Goal: Navigation & Orientation: Find specific page/section

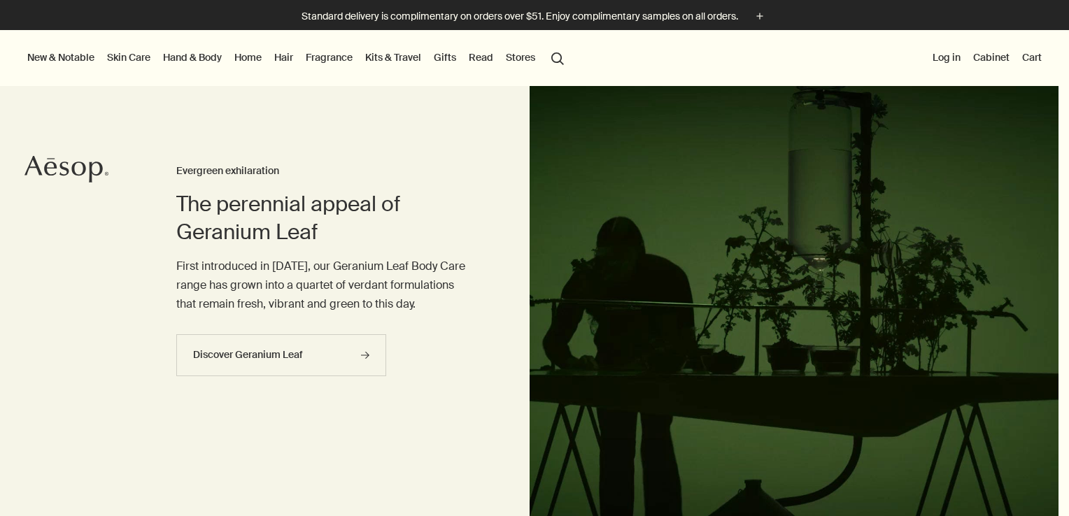
click at [1046, 482] on video at bounding box center [795, 320] width 530 height 469
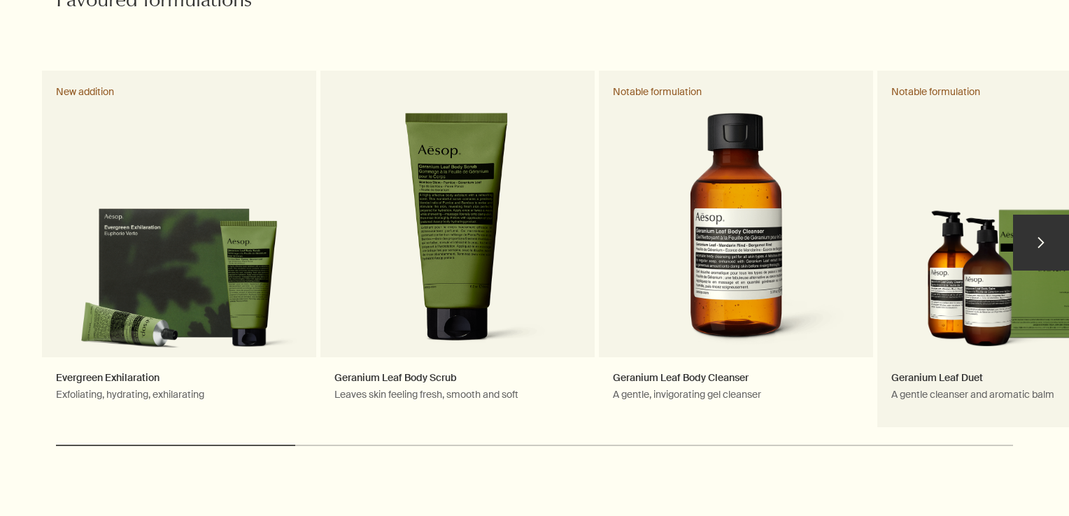
scroll to position [770, 0]
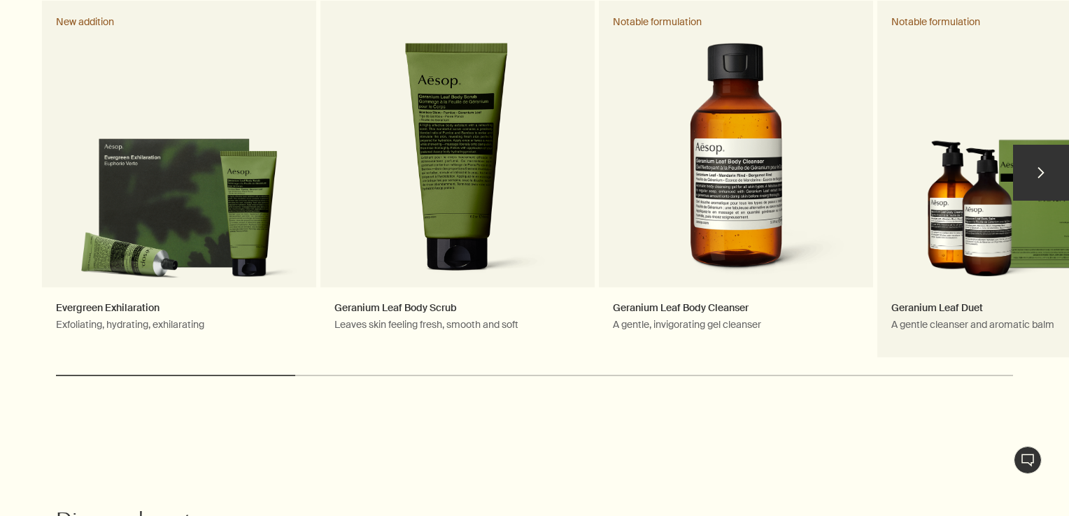
click at [938, 232] on link "Geranium Leaf Duet A gentle cleanser and aromatic balm Notable formulation" at bounding box center [1015, 179] width 274 height 357
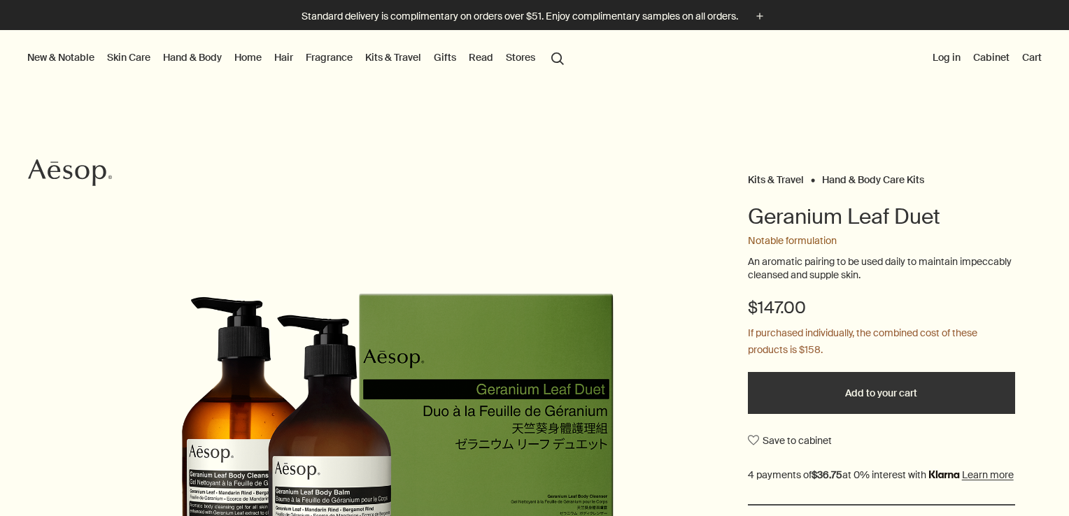
click at [192, 56] on link "Hand & Body" at bounding box center [192, 57] width 64 height 18
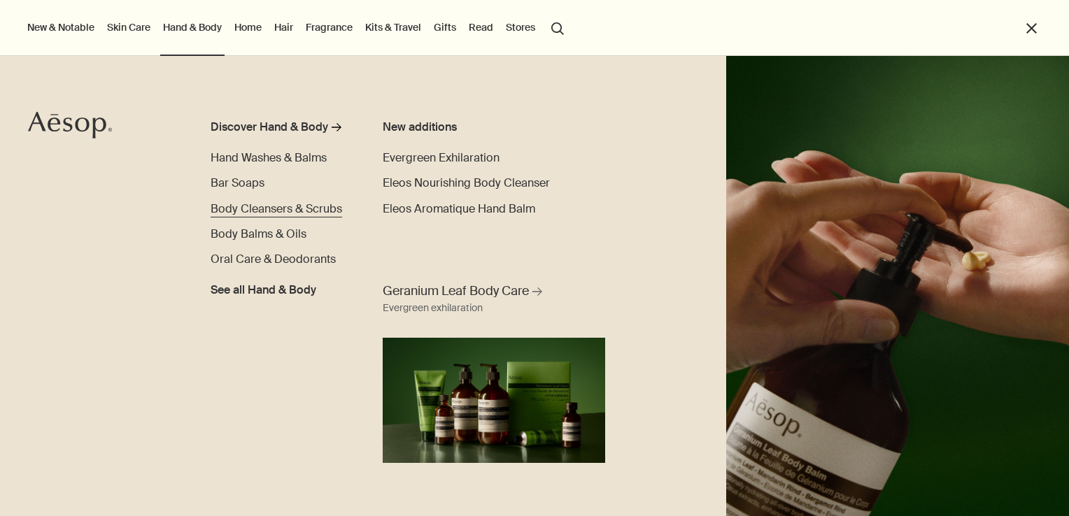
click at [271, 209] on span "Body Cleansers & Scrubs" at bounding box center [277, 209] width 132 height 15
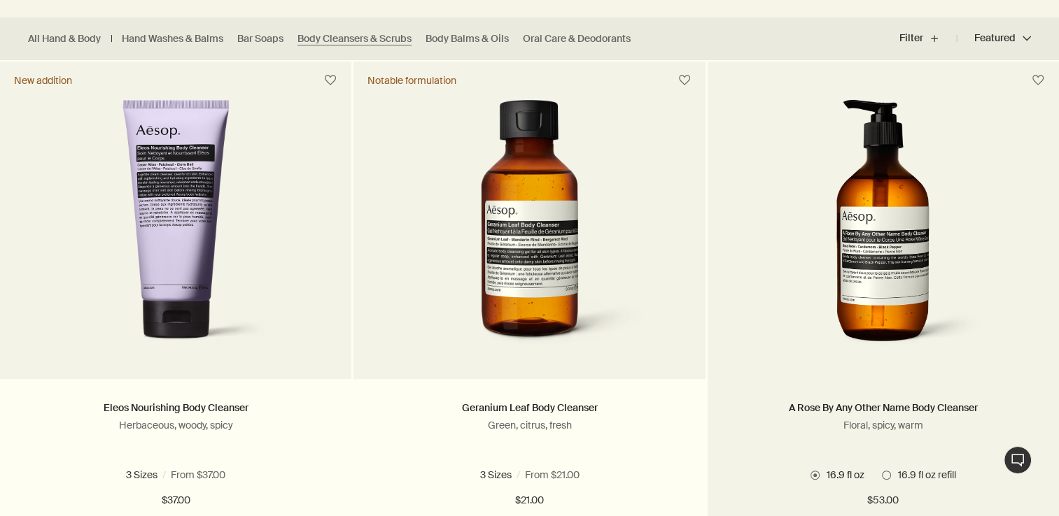
click at [885, 248] on img at bounding box center [883, 228] width 209 height 259
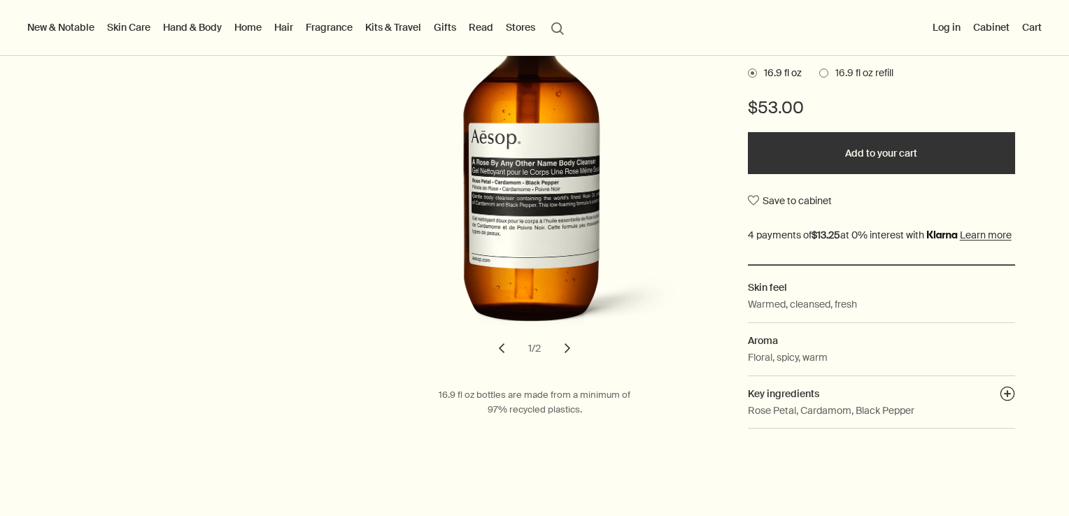
scroll to position [350, 0]
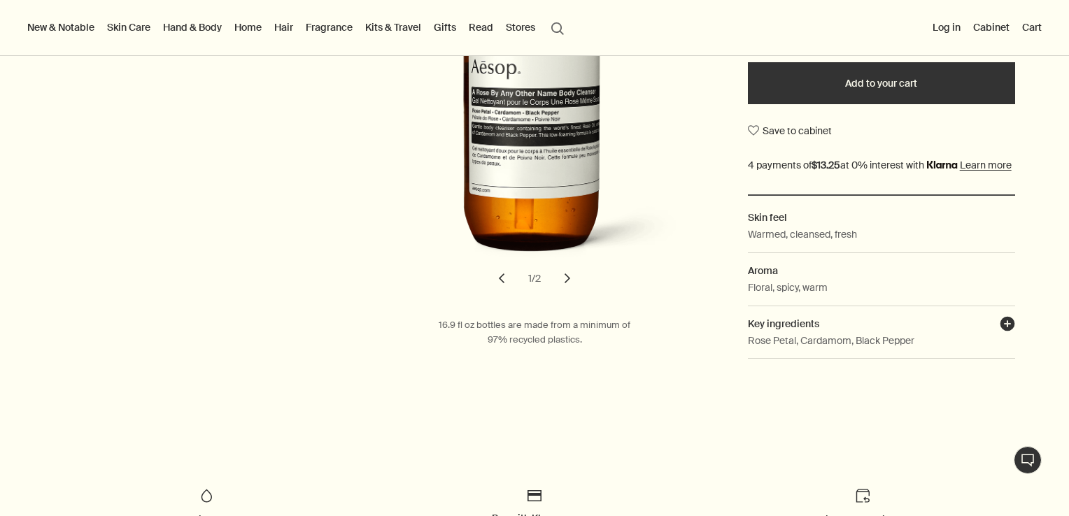
click at [1000, 336] on button "plusAndCloseWithCircle" at bounding box center [1007, 326] width 15 height 20
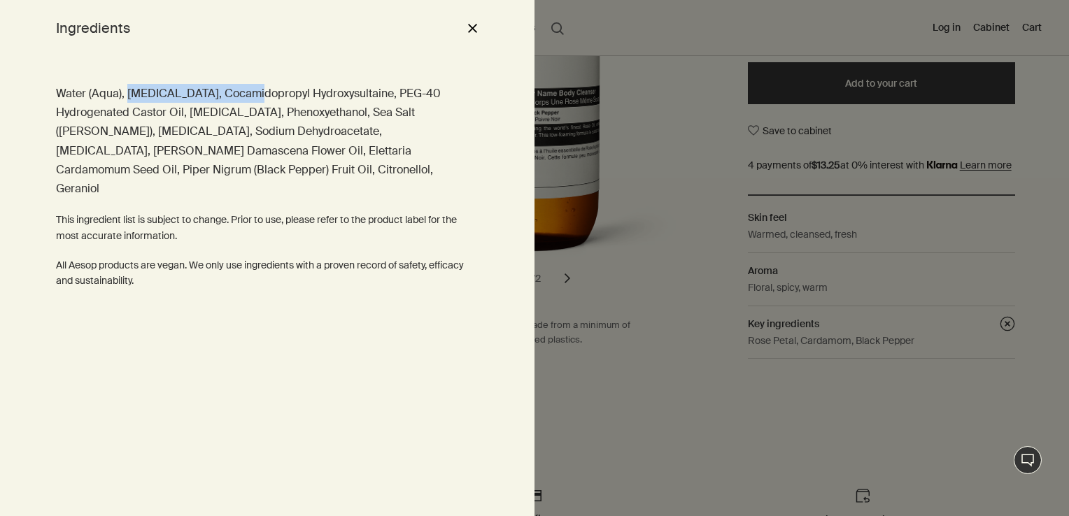
drag, startPoint x: 126, startPoint y: 92, endPoint x: 246, endPoint y: 90, distance: 120.4
click at [246, 90] on p "Water (Aqua), Sodium Laureth Sulfate, Cocamidopropyl Hydroxysultaine, PEG-40 Hy…" at bounding box center [267, 141] width 423 height 114
drag, startPoint x: 246, startPoint y: 90, endPoint x: 210, endPoint y: 64, distance: 44.7
click at [210, 64] on div "Water (Aqua), Sodium Laureth Sulfate, Cocamidopropyl Hydroxysultaine, PEG-40 Hy…" at bounding box center [267, 286] width 535 height 460
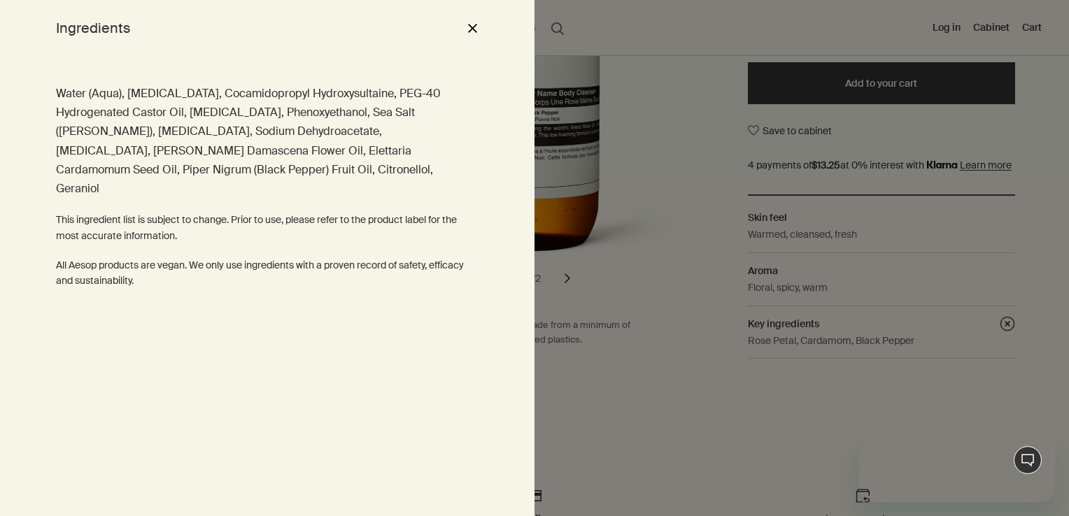
click at [260, 80] on div "Water (Aqua), Sodium Laureth Sulfate, Cocamidopropyl Hydroxysultaine, PEG-40 Hy…" at bounding box center [267, 286] width 535 height 460
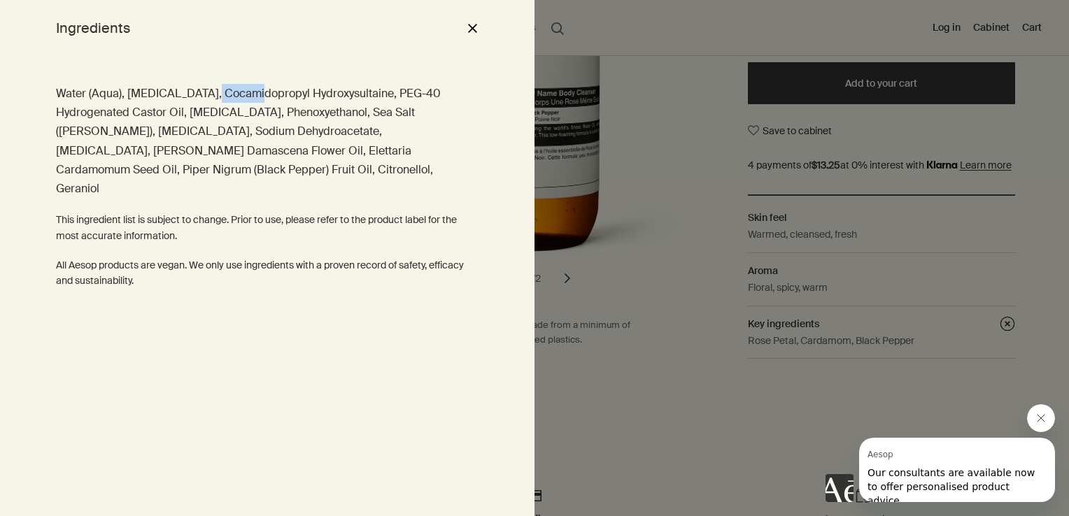
drag, startPoint x: 246, startPoint y: 91, endPoint x: 214, endPoint y: 92, distance: 32.2
click at [214, 92] on p "Water (Aqua), Sodium Laureth Sulfate, Cocamidopropyl Hydroxysultaine, PEG-40 Hy…" at bounding box center [267, 141] width 423 height 114
click at [264, 286] on div "Water (Aqua), Sodium Laureth Sulfate, Cocamidopropyl Hydroxysultaine, PEG-40 Hy…" at bounding box center [267, 286] width 535 height 460
drag, startPoint x: 247, startPoint y: 91, endPoint x: 127, endPoint y: 97, distance: 119.8
click at [127, 97] on p "Water (Aqua), Sodium Laureth Sulfate, Cocamidopropyl Hydroxysultaine, PEG-40 Hy…" at bounding box center [267, 141] width 423 height 114
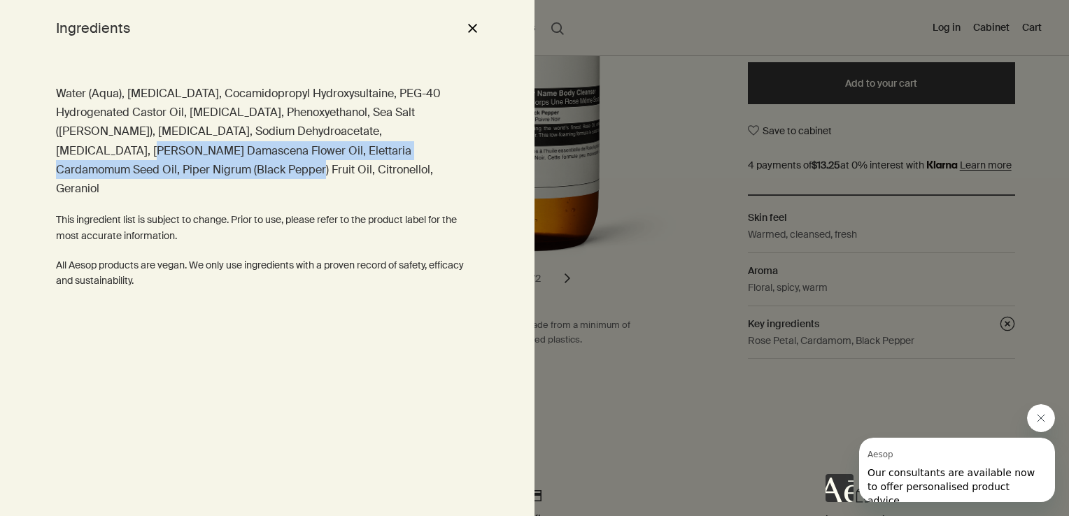
drag, startPoint x: 325, startPoint y: 131, endPoint x: 422, endPoint y: 144, distance: 97.5
click at [422, 144] on p "Water (Aqua), Sodium Laureth Sulfate, Cocamidopropyl Hydroxysultaine, PEG-40 Hy…" at bounding box center [267, 141] width 423 height 114
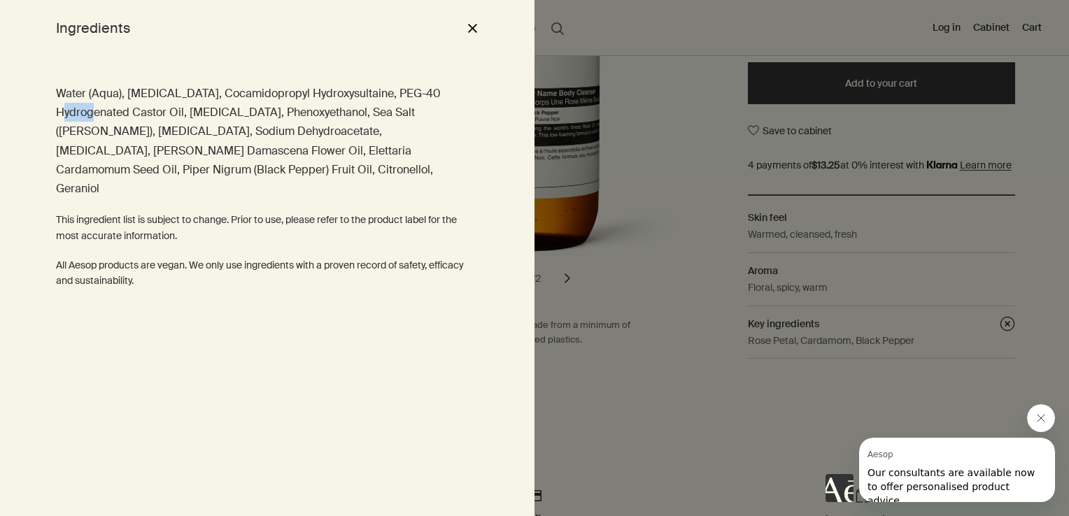
drag, startPoint x: 428, startPoint y: 92, endPoint x: 463, endPoint y: 94, distance: 35.1
click at [463, 94] on p "Water (Aqua), Sodium Laureth Sulfate, Cocamidopropyl Hydroxysultaine, PEG-40 Hy…" at bounding box center [267, 141] width 423 height 114
drag, startPoint x: 549, startPoint y: 144, endPoint x: 579, endPoint y: 150, distance: 31.3
click at [549, 143] on div at bounding box center [534, 258] width 1069 height 516
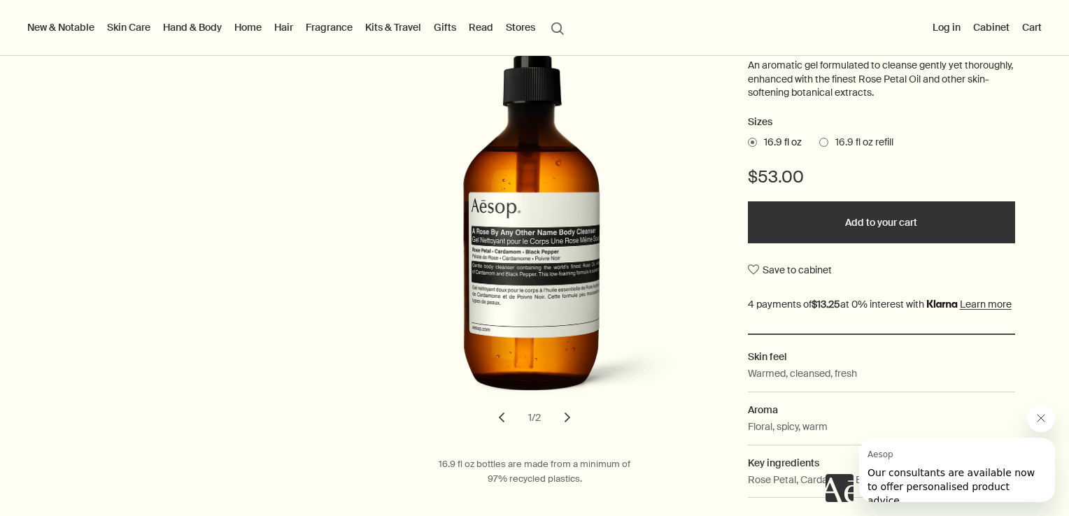
scroll to position [210, 0]
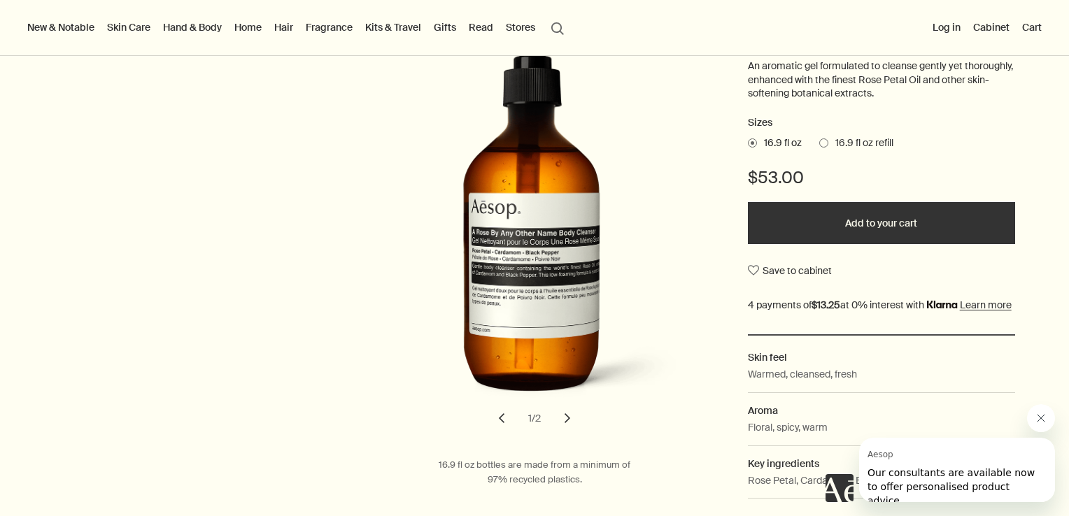
click at [820, 142] on span at bounding box center [824, 143] width 9 height 9
click at [820, 142] on input "16.9 fl oz refill" at bounding box center [820, 140] width 0 height 9
click at [748, 143] on span at bounding box center [752, 143] width 9 height 9
click at [748, 143] on input "16.9 fl oz" at bounding box center [748, 140] width 0 height 9
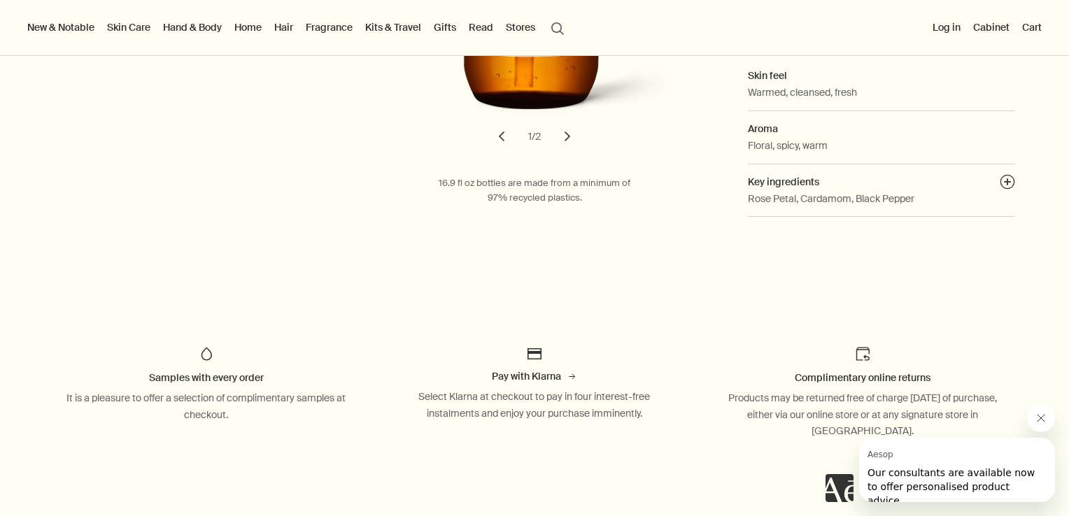
scroll to position [560, 0]
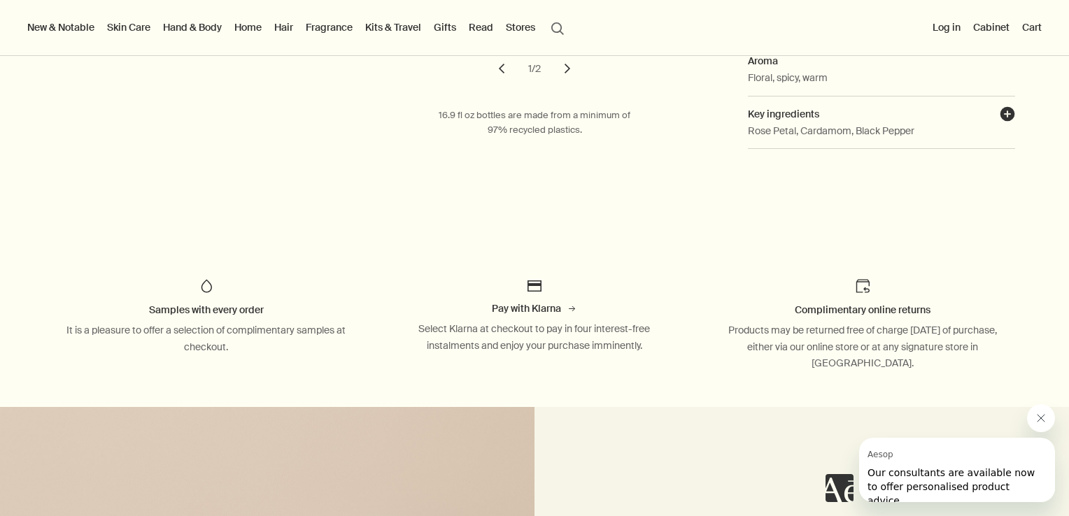
click at [1000, 126] on button "plusAndCloseWithCircle" at bounding box center [1007, 116] width 15 height 20
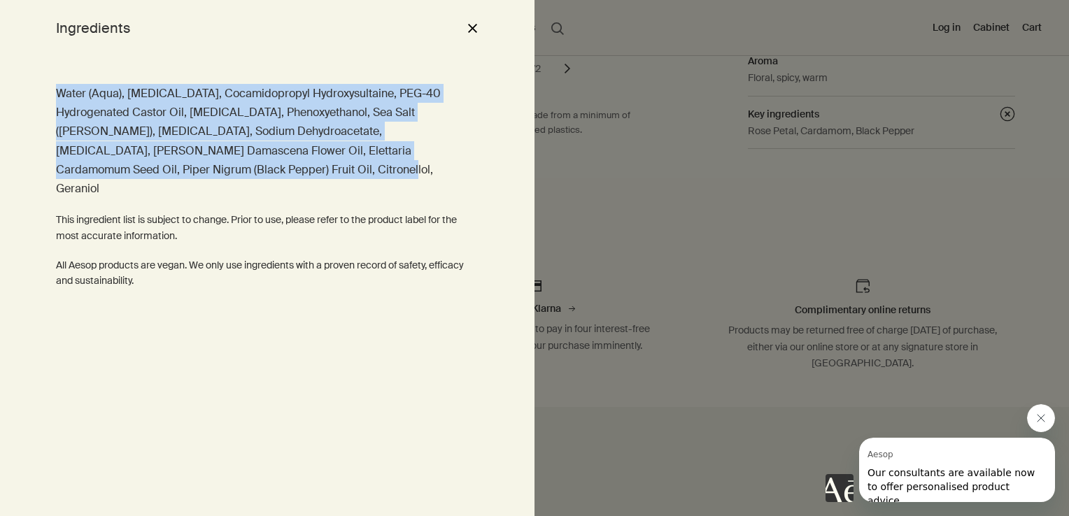
drag, startPoint x: 59, startPoint y: 87, endPoint x: 456, endPoint y: 167, distance: 405.3
click at [456, 167] on p "Water (Aqua), Sodium Laureth Sulfate, Cocamidopropyl Hydroxysultaine, PEG-40 Hy…" at bounding box center [267, 141] width 423 height 114
click at [477, 178] on p "Water (Aqua), Sodium Laureth Sulfate, Cocamidopropyl Hydroxysultaine, PEG-40 Hy…" at bounding box center [267, 141] width 423 height 114
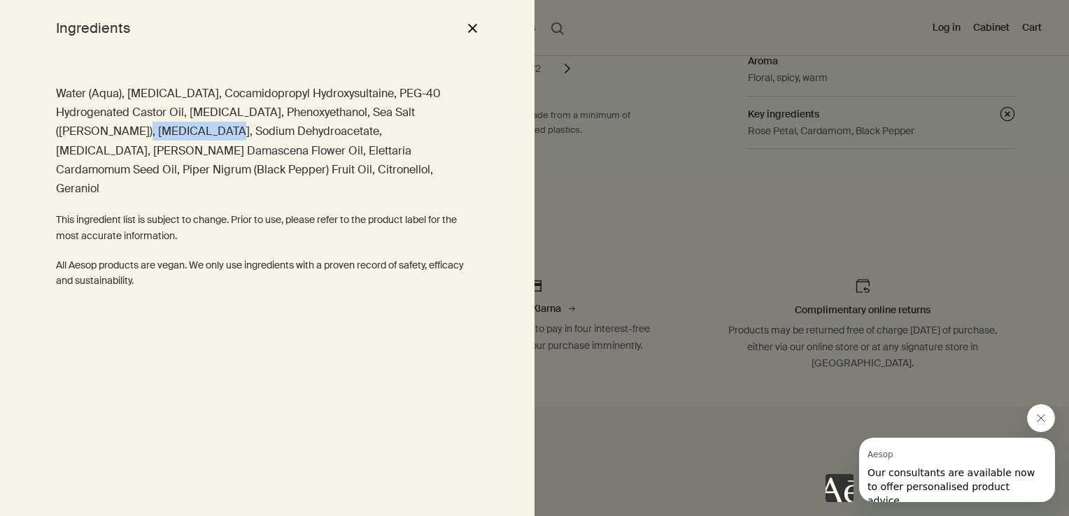
drag, startPoint x: 428, startPoint y: 108, endPoint x: 99, endPoint y: 127, distance: 328.8
click at [99, 127] on p "Water (Aqua), Sodium Laureth Sulfate, Cocamidopropyl Hydroxysultaine, PEG-40 Hy…" at bounding box center [267, 141] width 423 height 114
click at [78, 94] on p "Water (Aqua), Sodium Laureth Sulfate, Cocamidopropyl Hydroxysultaine, PEG-40 Hy…" at bounding box center [267, 141] width 423 height 114
drag, startPoint x: 82, startPoint y: 94, endPoint x: 57, endPoint y: 94, distance: 24.5
click at [57, 94] on p "Water (Aqua), Sodium Laureth Sulfate, Cocamidopropyl Hydroxysultaine, PEG-40 Hy…" at bounding box center [267, 141] width 423 height 114
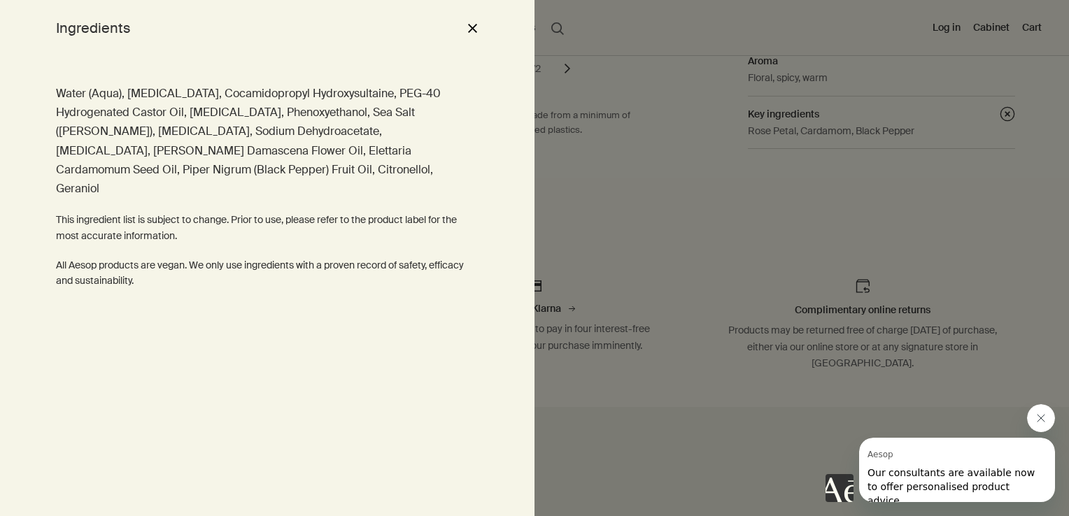
click at [367, 182] on div "Water (Aqua), Sodium Laureth Sulfate, Cocamidopropyl Hydroxysultaine, PEG-40 Hy…" at bounding box center [267, 186] width 423 height 205
drag, startPoint x: 127, startPoint y: 93, endPoint x: 247, endPoint y: 93, distance: 120.4
click at [247, 93] on p "Water (Aqua), Sodium Laureth Sulfate, Cocamidopropyl Hydroxysultaine, PEG-40 Hy…" at bounding box center [267, 141] width 423 height 114
click at [251, 95] on p "Water (Aqua), Sodium Laureth Sulfate, Cocamidopropyl Hydroxysultaine, PEG-40 Hy…" at bounding box center [267, 141] width 423 height 114
drag, startPoint x: 428, startPoint y: 92, endPoint x: 456, endPoint y: 99, distance: 29.5
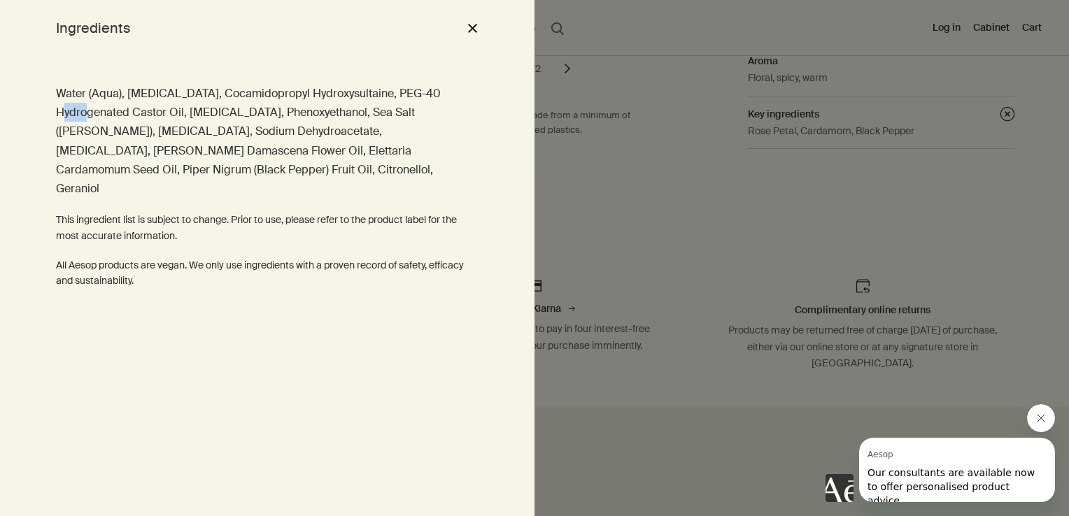
click at [456, 99] on p "Water (Aqua), Sodium Laureth Sulfate, Cocamidopropyl Hydroxysultaine, PEG-40 Hy…" at bounding box center [267, 141] width 423 height 114
drag, startPoint x: 188, startPoint y: 113, endPoint x: 229, endPoint y: 112, distance: 40.6
click at [229, 112] on p "Water (Aqua), Sodium Laureth Sulfate, Cocamidopropyl Hydroxysultaine, PEG-40 Hy…" at bounding box center [267, 141] width 423 height 114
drag, startPoint x: 426, startPoint y: 107, endPoint x: 102, endPoint y: 129, distance: 324.8
click at [102, 129] on p "Water (Aqua), Sodium Laureth Sulfate, Cocamidopropyl Hydroxysultaine, PEG-40 Hy…" at bounding box center [267, 141] width 423 height 114
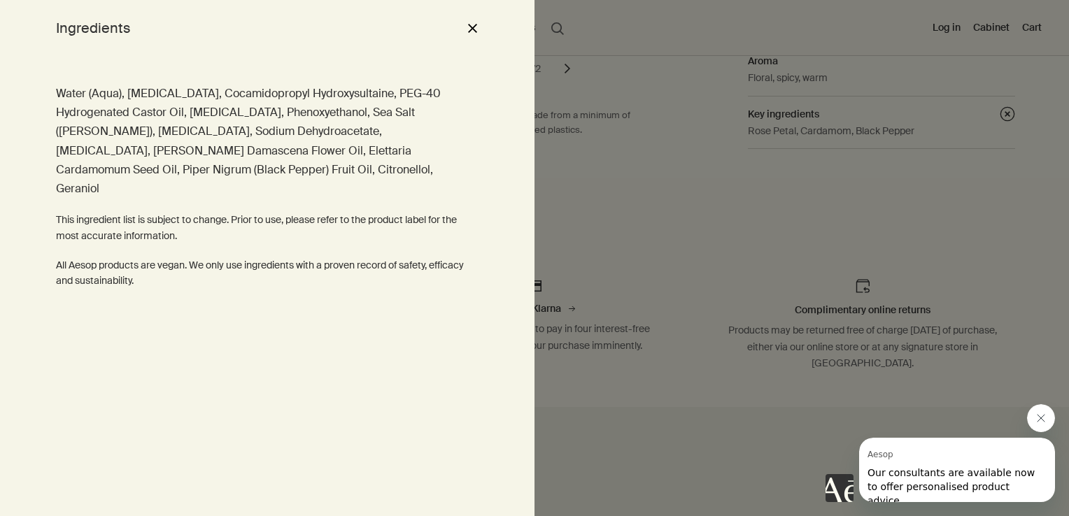
click at [378, 316] on div "Water (Aqua), Sodium Laureth Sulfate, Cocamidopropyl Hydroxysultaine, PEG-40 Hy…" at bounding box center [267, 286] width 535 height 460
click at [473, 30] on button "close" at bounding box center [472, 28] width 17 height 24
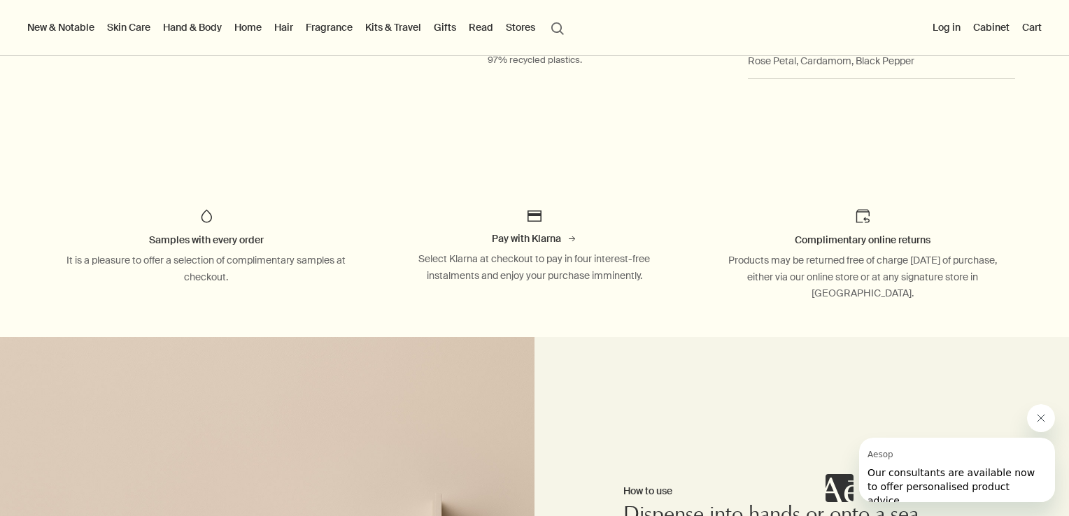
scroll to position [280, 0]
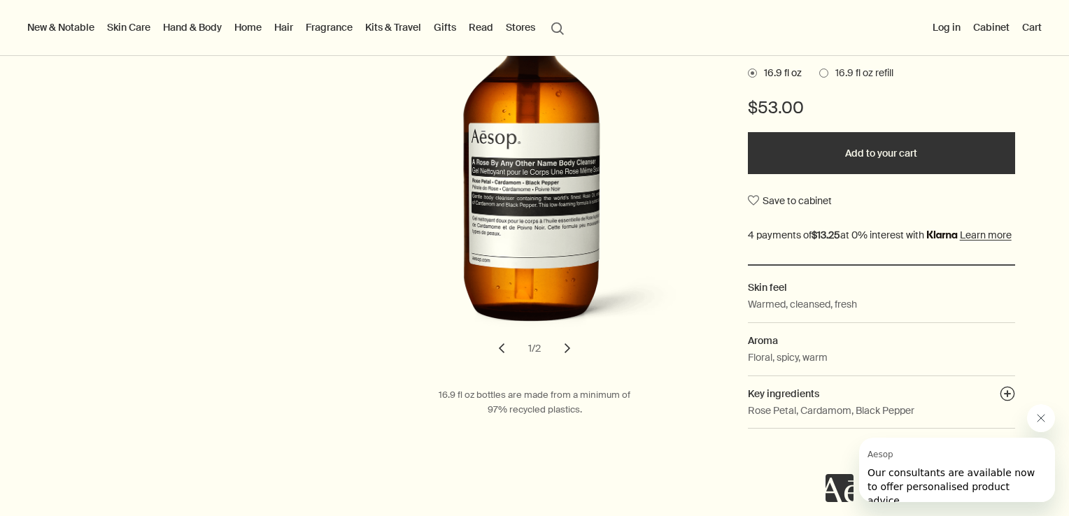
click at [134, 27] on link "Skin Care" at bounding box center [128, 27] width 49 height 18
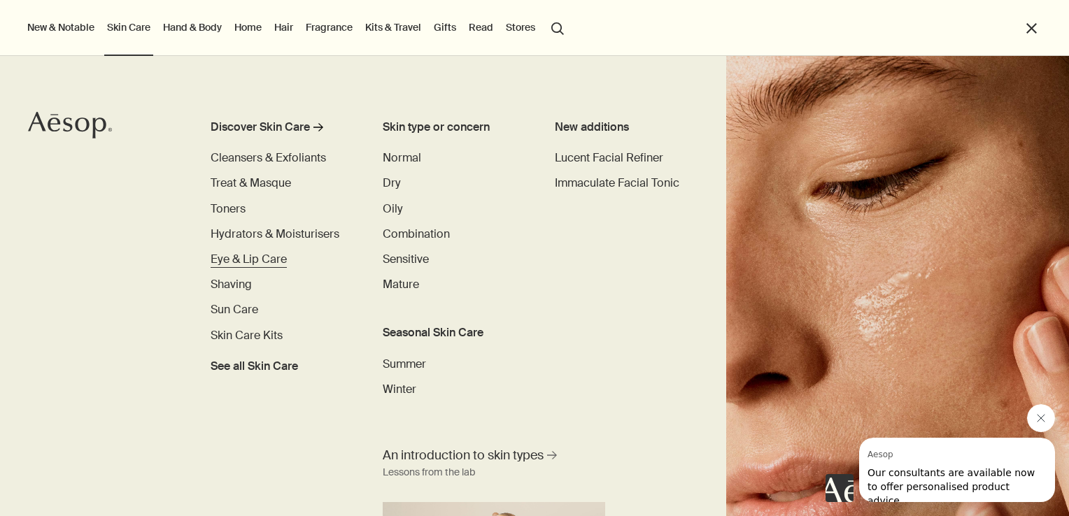
click at [245, 258] on span "Eye & Lip Care" at bounding box center [249, 259] width 76 height 15
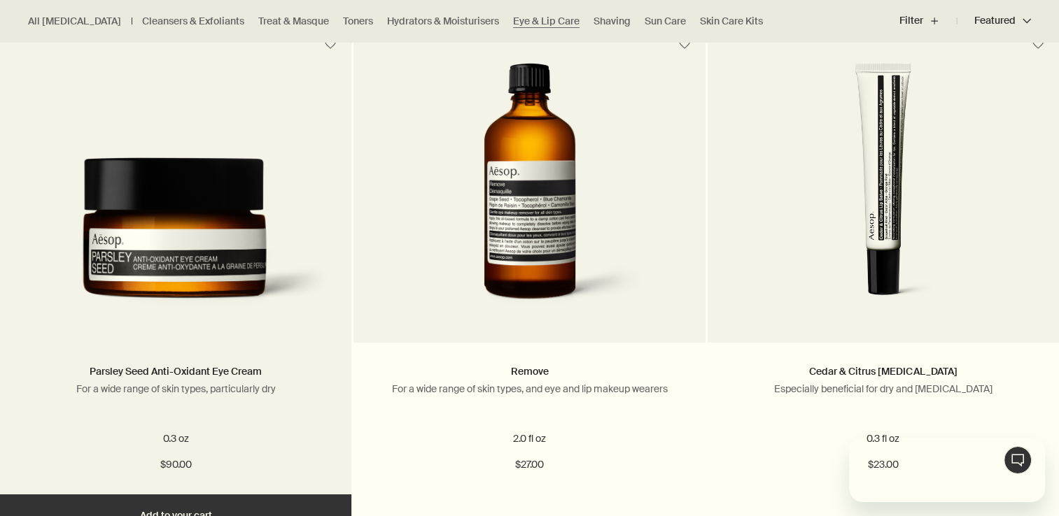
click at [169, 229] on img at bounding box center [175, 239] width 309 height 164
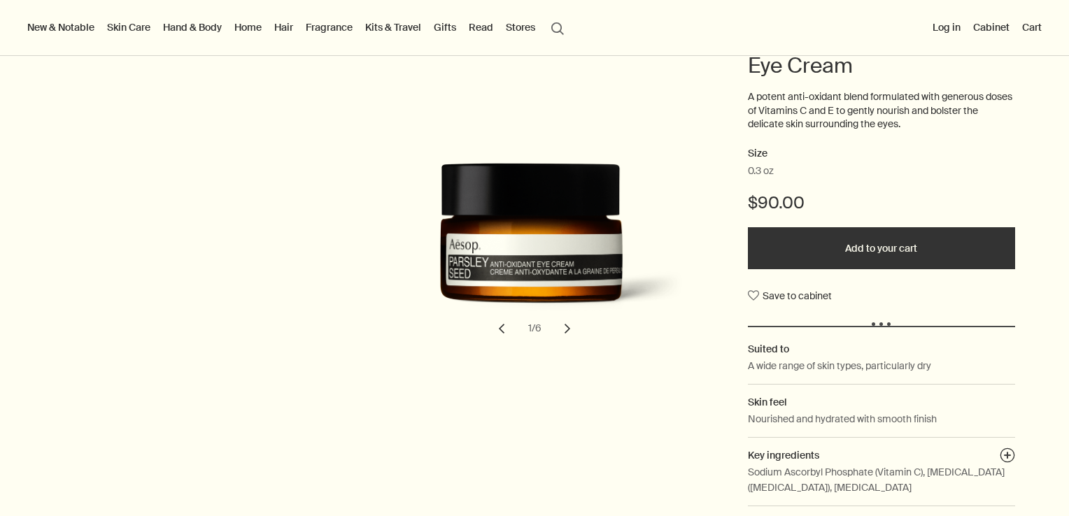
scroll to position [280, 0]
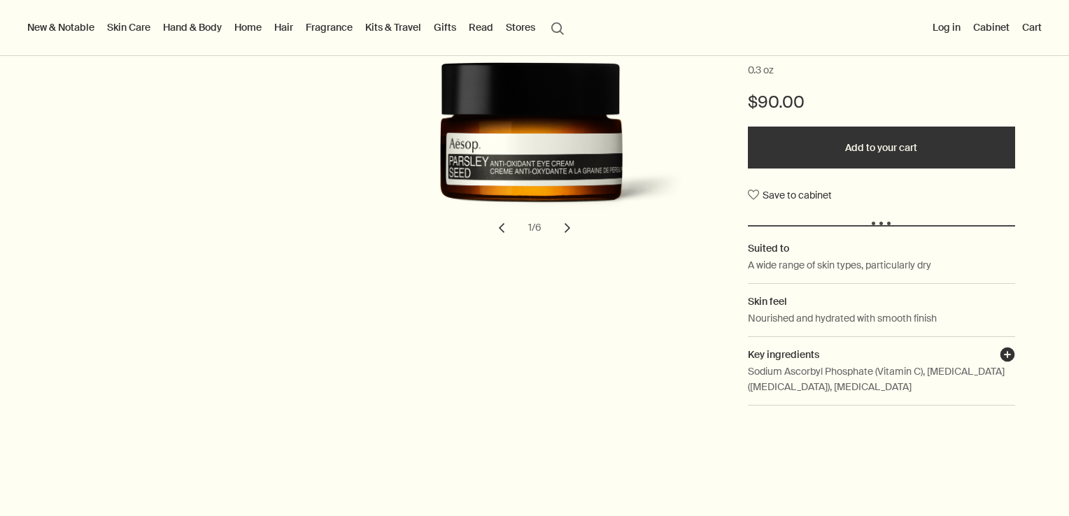
click at [1000, 351] on button "plusAndCloseWithCircle" at bounding box center [1007, 357] width 15 height 20
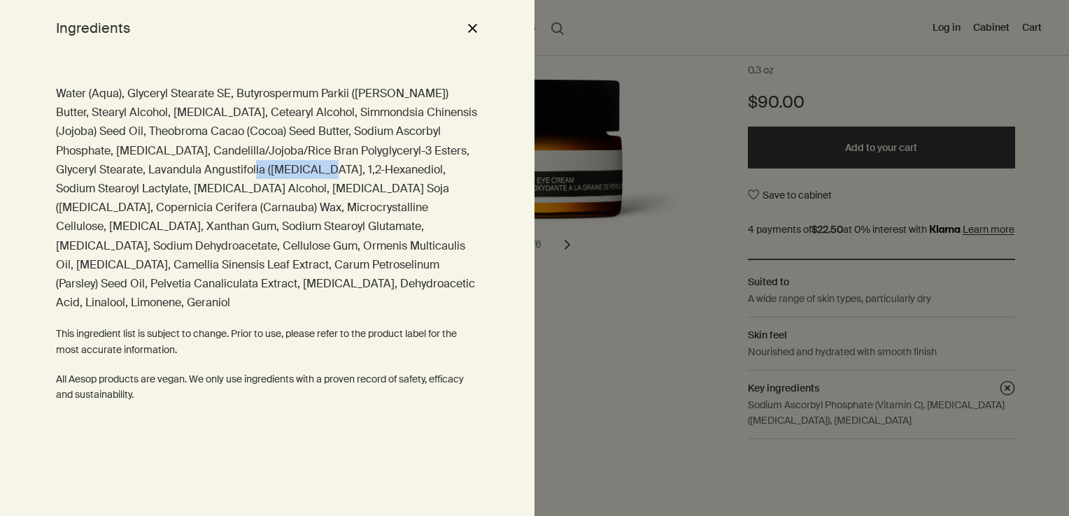
drag, startPoint x: 195, startPoint y: 168, endPoint x: 272, endPoint y: 169, distance: 76.3
click at [272, 169] on p "Water (Aqua), Glyceryl Stearate SE, Butyrospermum Parkii (Shea) Butter, Stearyl…" at bounding box center [267, 198] width 423 height 228
drag, startPoint x: 379, startPoint y: 227, endPoint x: 311, endPoint y: 223, distance: 68.7
click at [311, 223] on p "Water (Aqua), Glyceryl Stearate SE, Butyrospermum Parkii (Shea) Butter, Stearyl…" at bounding box center [267, 198] width 423 height 228
click at [421, 49] on div "Ingredients close" at bounding box center [267, 28] width 535 height 56
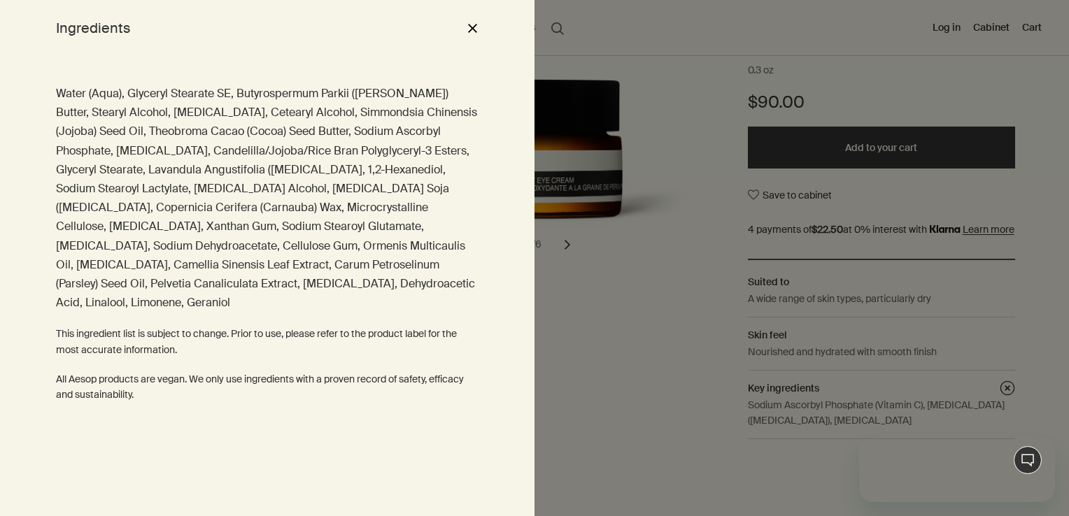
scroll to position [0, 0]
